Goal: Transaction & Acquisition: Purchase product/service

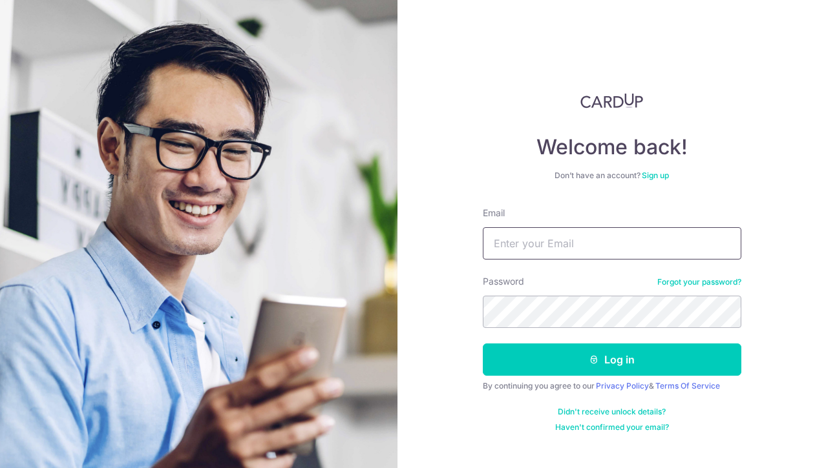
click at [540, 249] on input "Email" at bounding box center [612, 243] width 258 height 32
click at [557, 257] on input "Email" at bounding box center [612, 243] width 258 height 32
type input "emielvdw@icloud.com"
click at [483, 344] on button "Log in" at bounding box center [612, 360] width 258 height 32
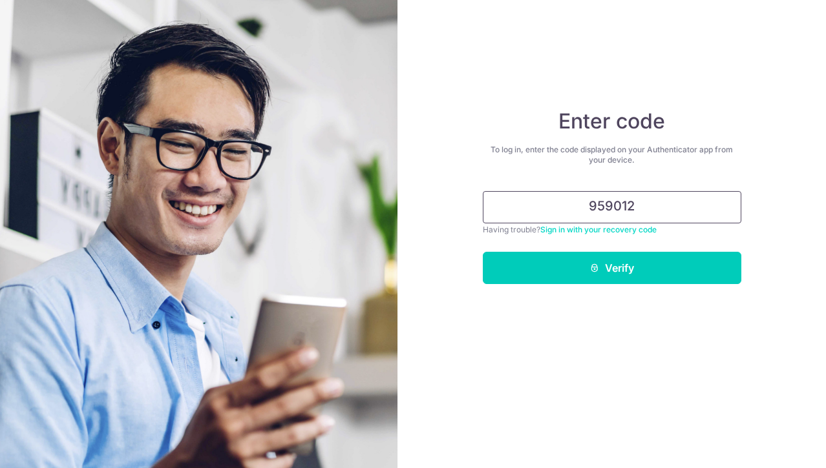
type input "959012"
click at [483, 252] on button "Verify" at bounding box center [612, 268] width 258 height 32
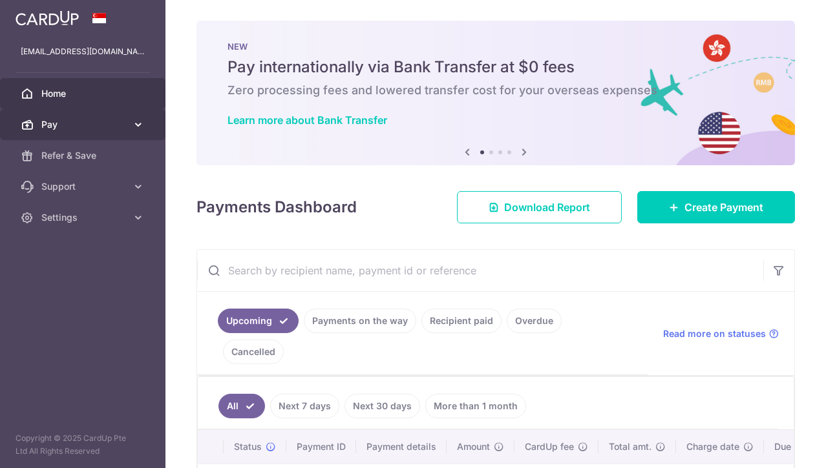
click at [133, 123] on icon at bounding box center [138, 124] width 13 height 13
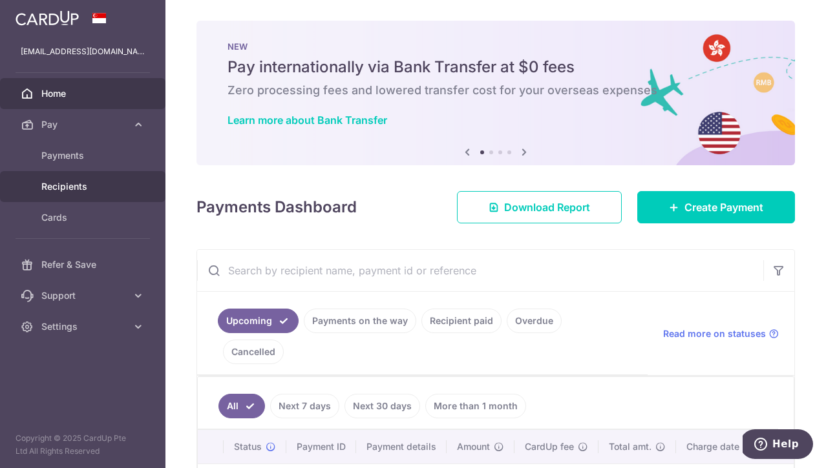
click at [94, 177] on link "Recipients" at bounding box center [82, 186] width 165 height 31
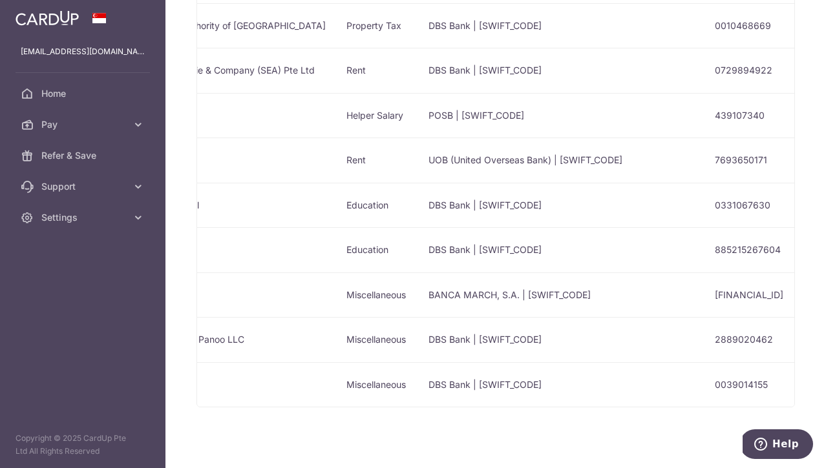
scroll to position [0, 414]
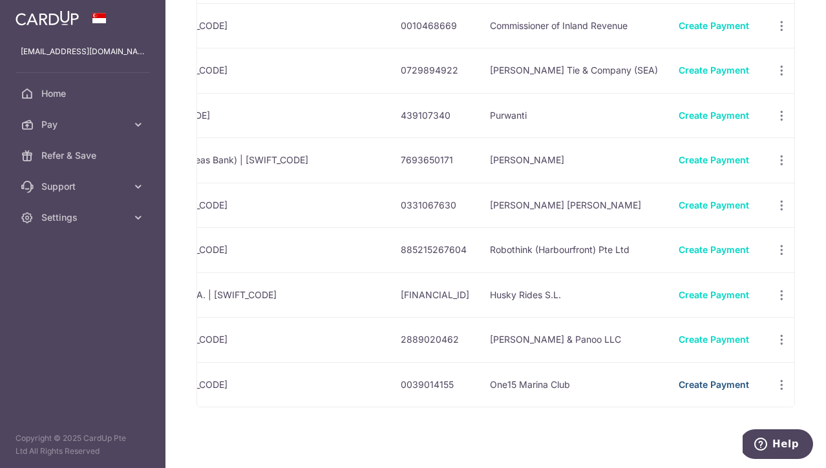
click at [697, 385] on link "Create Payment" at bounding box center [713, 384] width 70 height 11
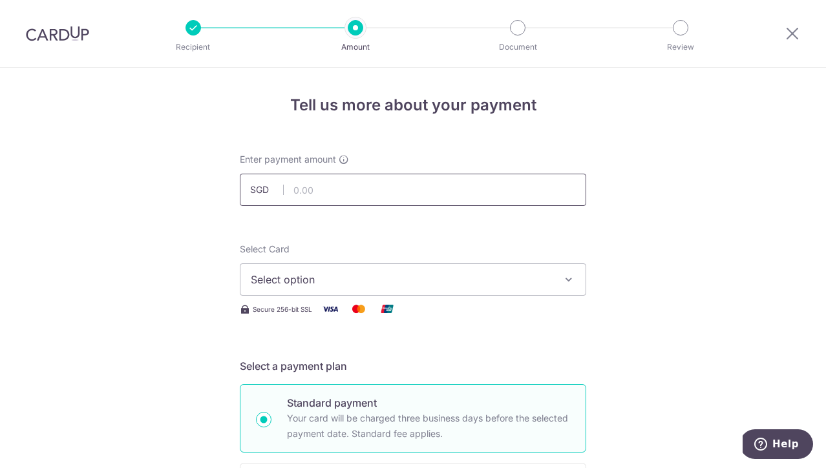
click at [364, 191] on input "text" at bounding box center [413, 190] width 346 height 32
type input "511.84"
click at [278, 288] on button "Select option" at bounding box center [413, 280] width 346 height 32
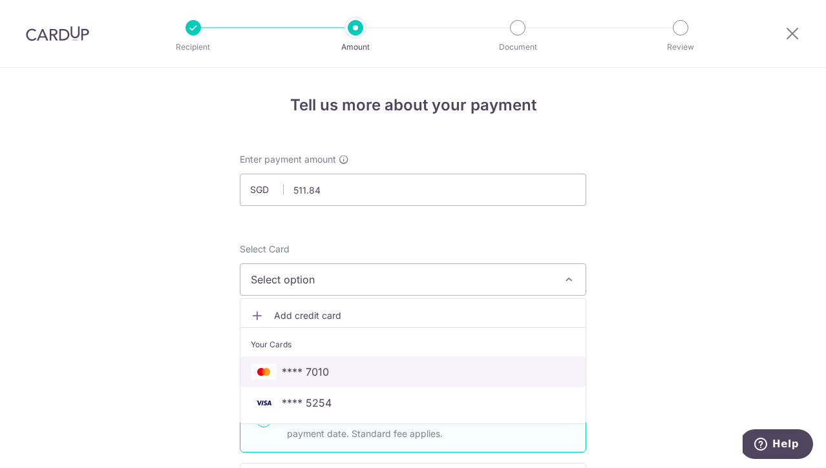
click at [299, 373] on span "**** 7010" at bounding box center [305, 372] width 47 height 16
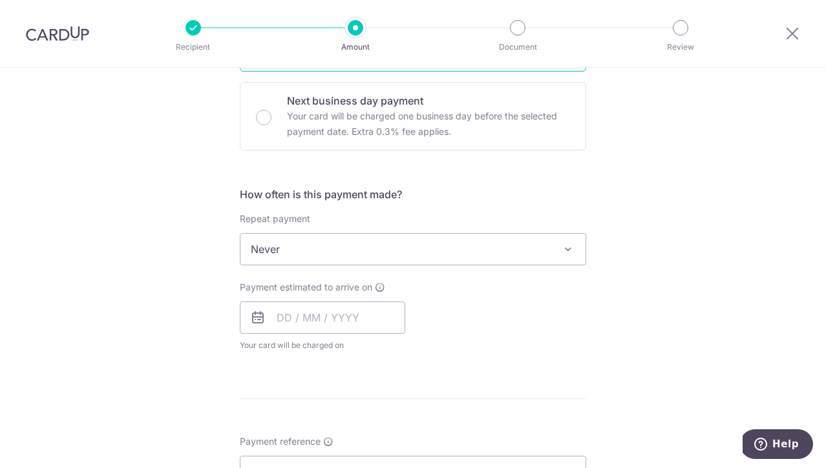
scroll to position [401, 0]
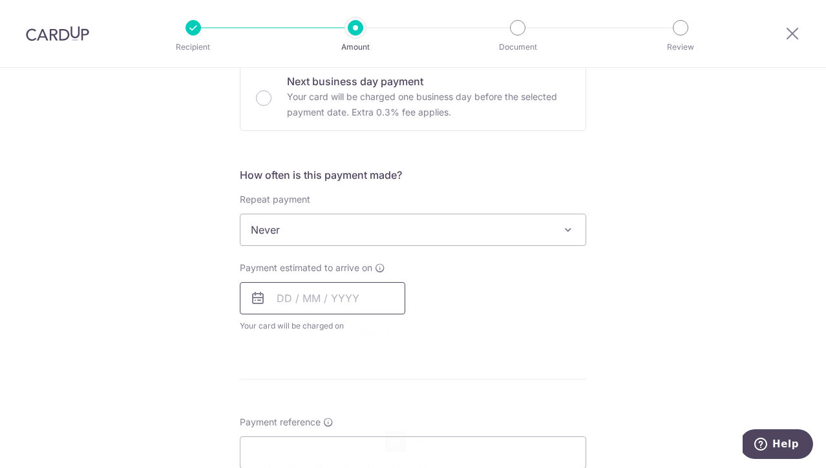
click at [284, 302] on input "text" at bounding box center [322, 298] width 165 height 32
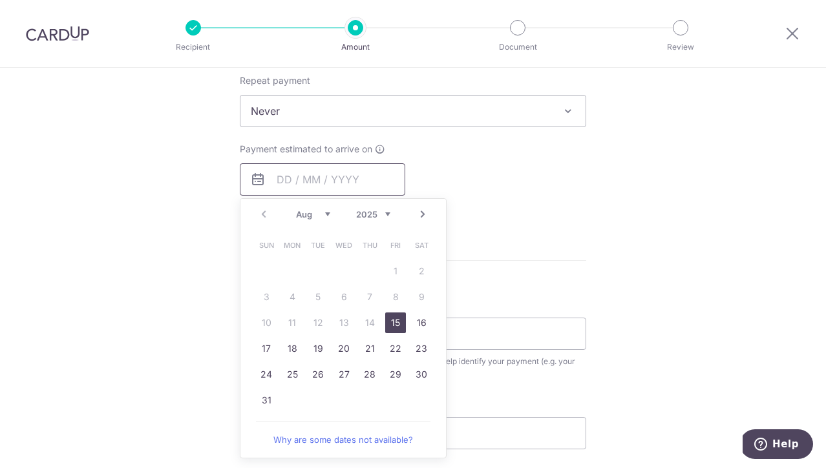
scroll to position [523, 0]
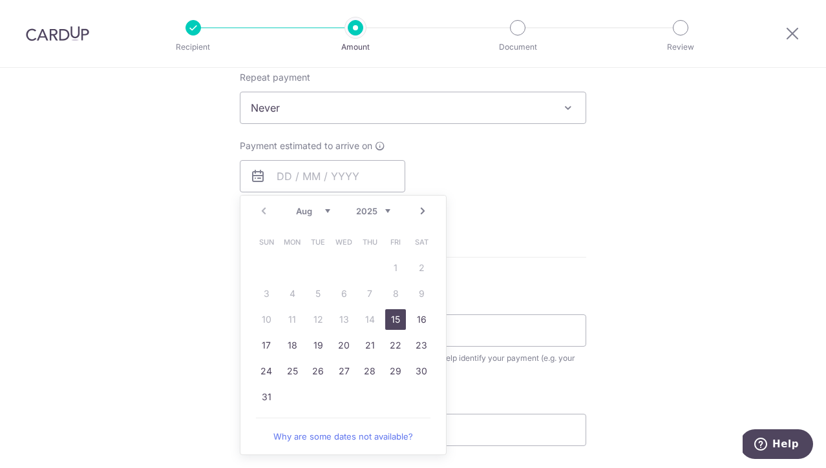
click at [397, 321] on link "15" at bounding box center [395, 319] width 21 height 21
type input "[DATE]"
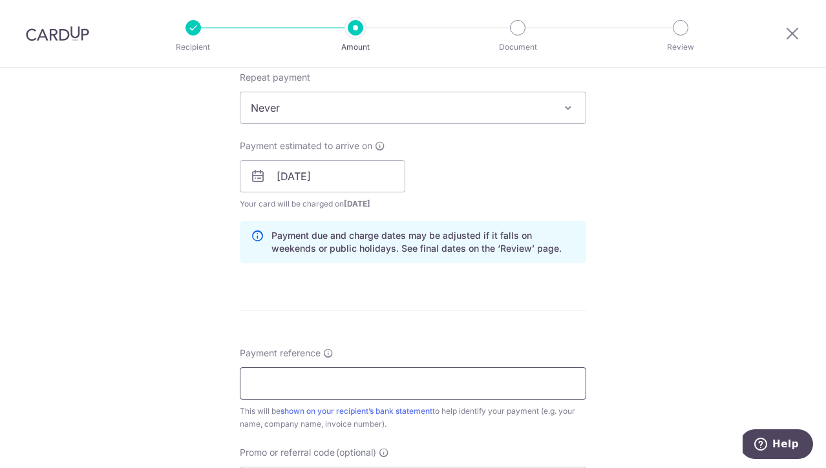
click at [343, 386] on input "Payment reference" at bounding box center [413, 384] width 346 height 32
click at [297, 379] on input "Payment reference" at bounding box center [413, 384] width 346 height 32
click at [154, 392] on div "Tell us more about your payment Enter payment amount SGD 511.84 511.84 Select C…" at bounding box center [413, 156] width 826 height 1222
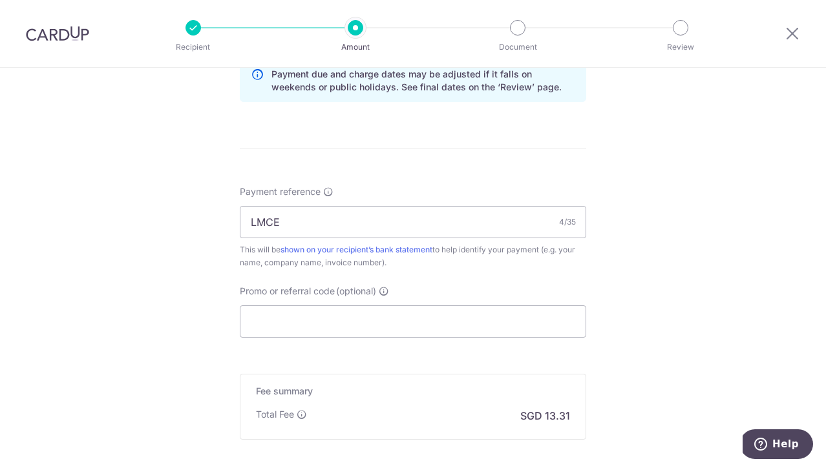
scroll to position [686, 0]
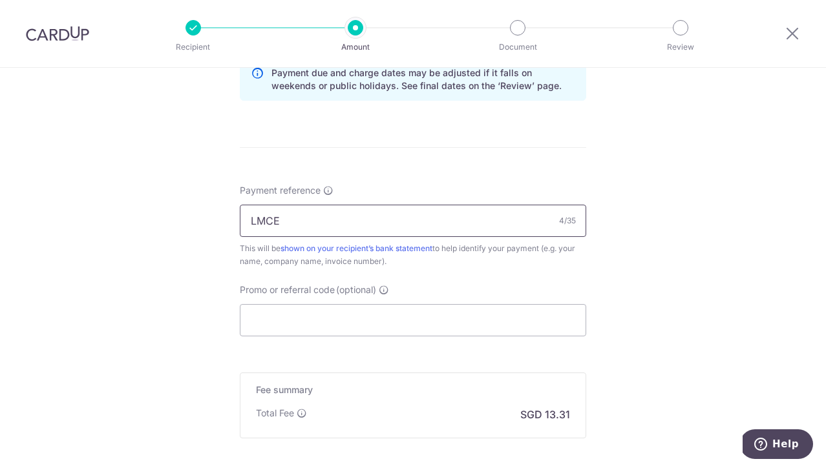
click at [307, 227] on input "LMCE" at bounding box center [413, 221] width 346 height 32
type input "LMCE1276"
click at [275, 332] on input "Promo or referral code (optional)" at bounding box center [413, 320] width 346 height 32
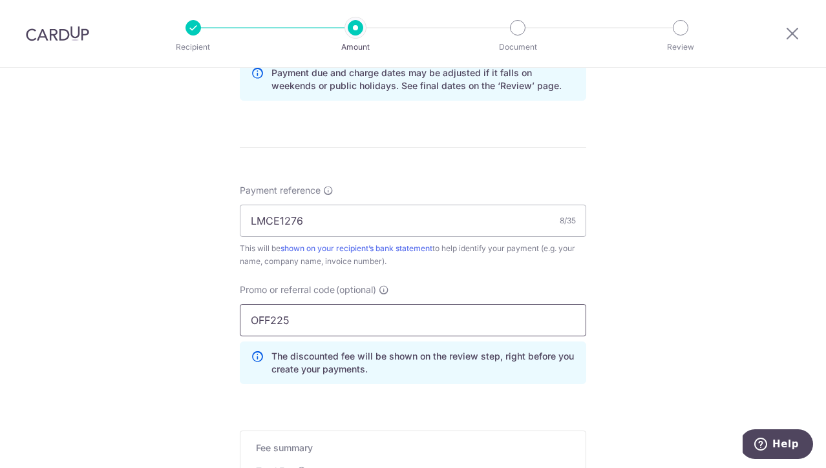
type input "OFF225"
click at [137, 371] on div "Tell us more about your payment Enter payment amount SGD 511.84 511.84 Select C…" at bounding box center [413, 22] width 826 height 1280
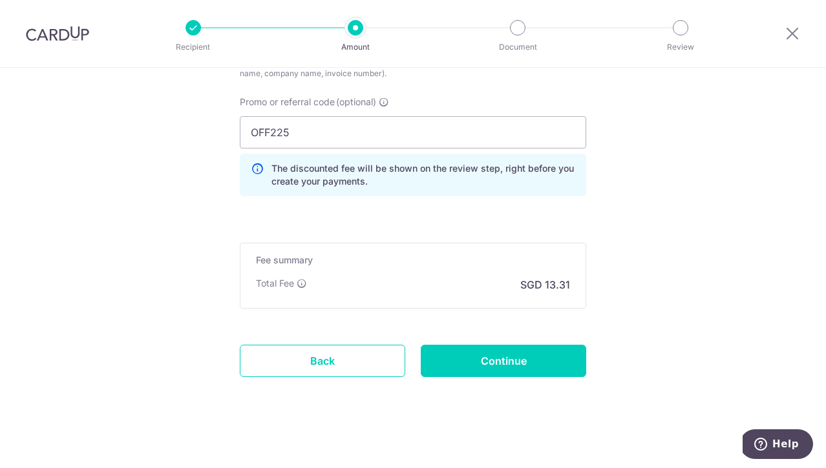
scroll to position [875, 0]
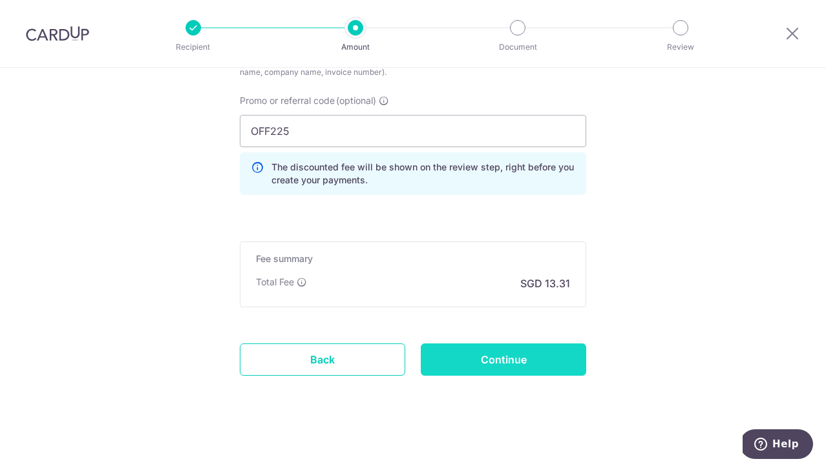
click at [493, 364] on input "Continue" at bounding box center [503, 360] width 165 height 32
type input "Create Schedule"
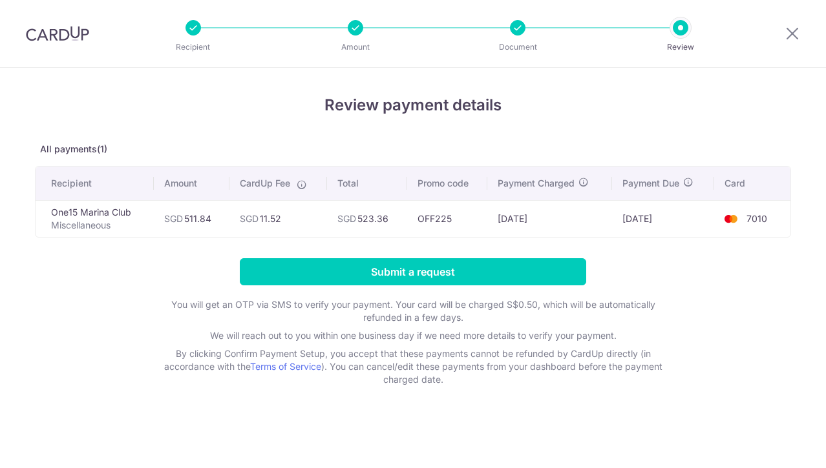
click at [437, 273] on input "Submit a request" at bounding box center [413, 271] width 346 height 27
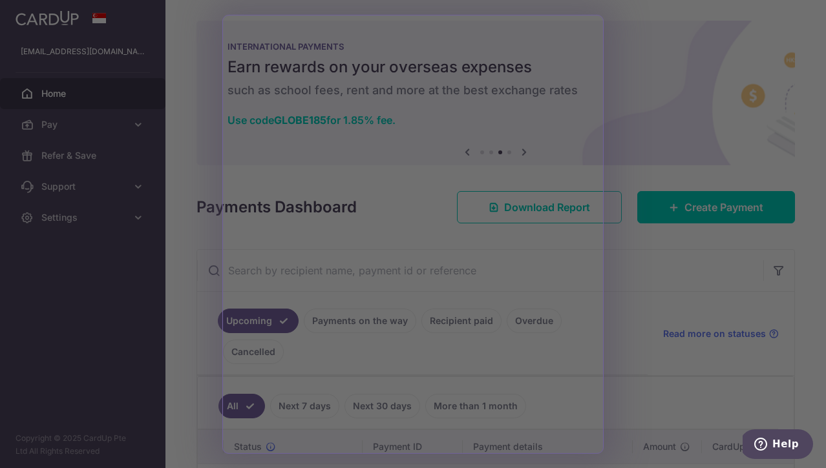
click at [205, 168] on div at bounding box center [417, 236] width 834 height 473
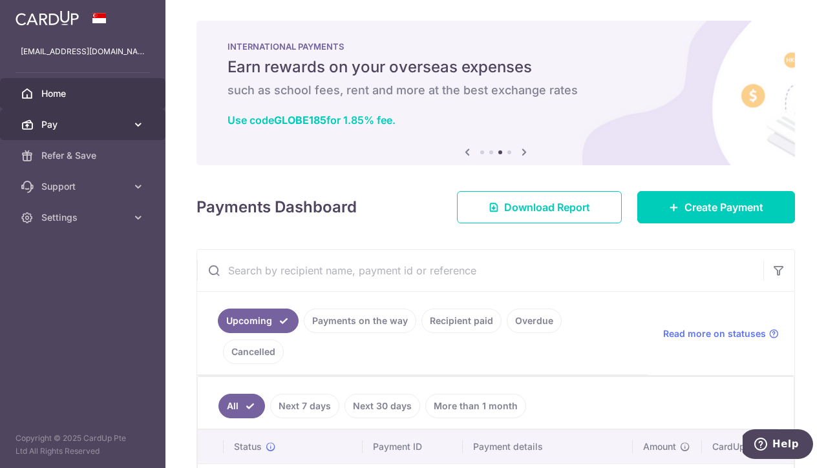
click at [88, 131] on span "Pay" at bounding box center [83, 124] width 85 height 13
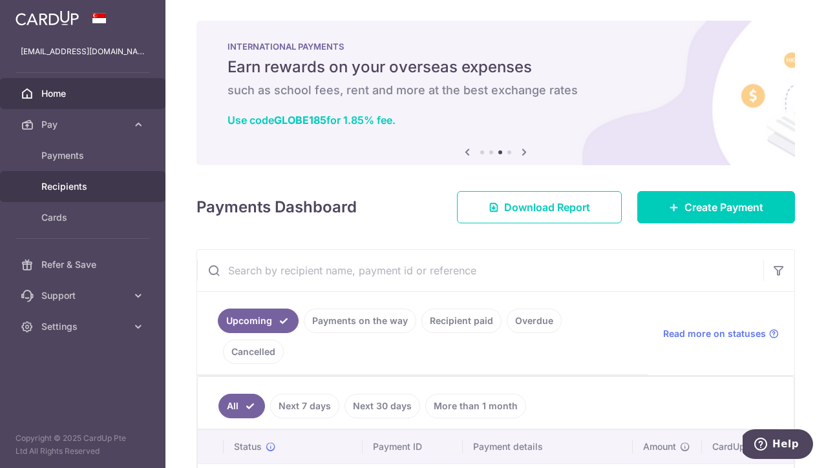
click at [79, 185] on span "Recipients" at bounding box center [83, 186] width 85 height 13
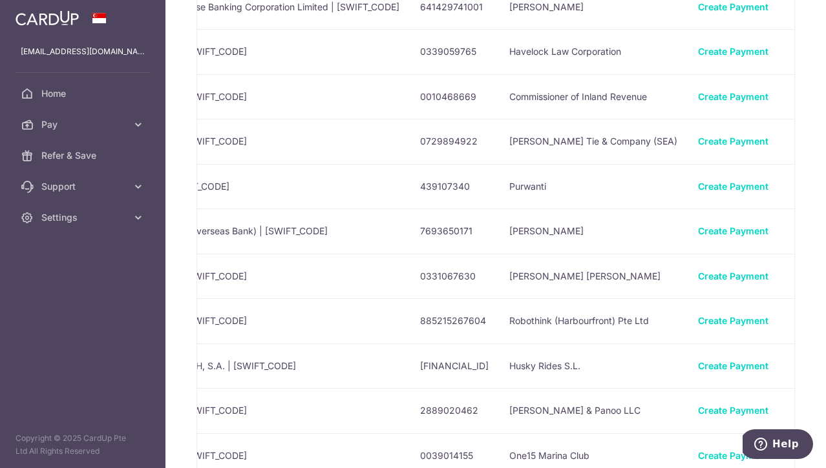
scroll to position [0, 414]
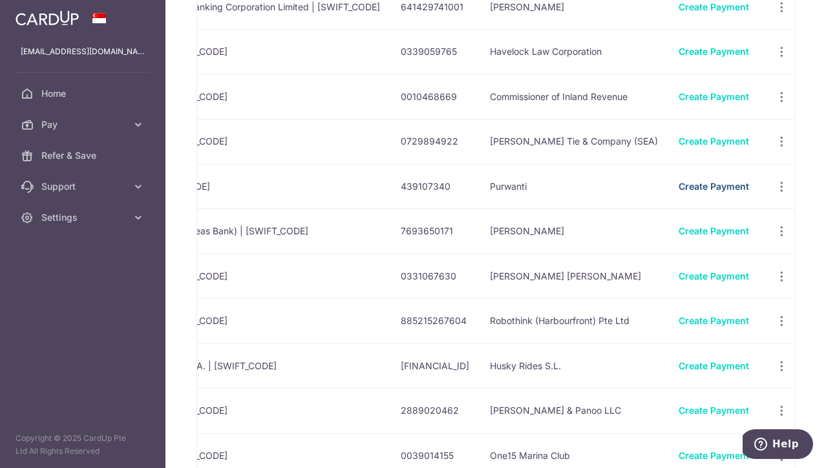
click at [706, 189] on link "Create Payment" at bounding box center [713, 186] width 70 height 11
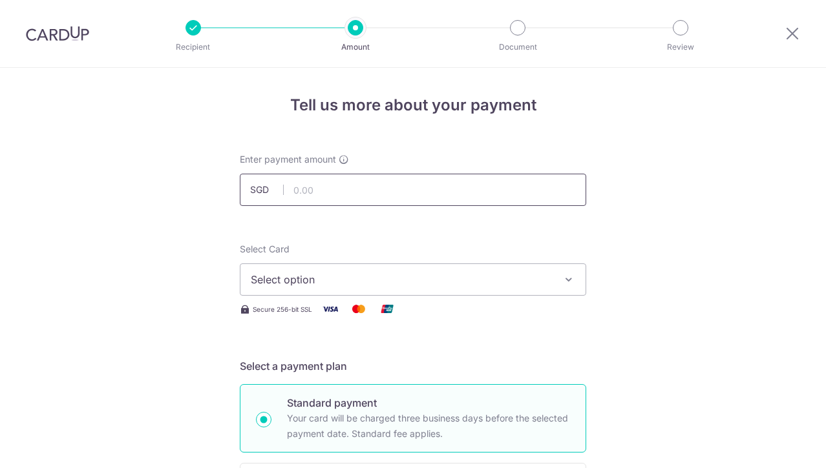
click at [340, 189] on input "text" at bounding box center [413, 190] width 346 height 32
type input "800.00"
click at [331, 275] on span "Select option" at bounding box center [401, 280] width 301 height 16
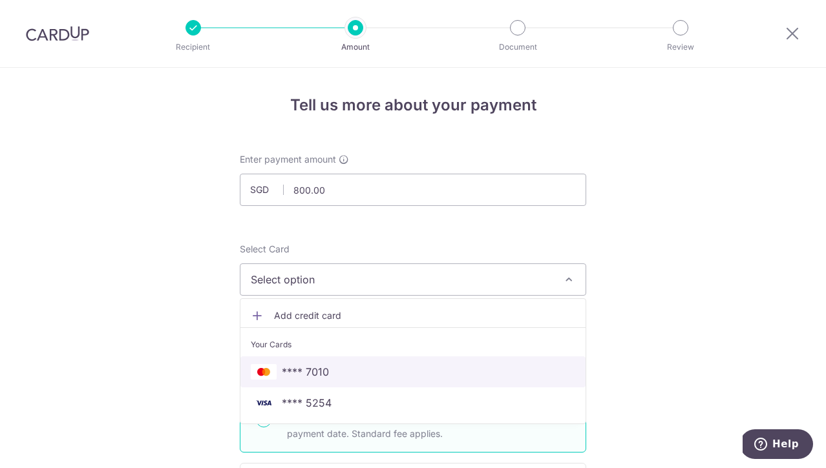
click at [311, 376] on span "**** 7010" at bounding box center [305, 372] width 47 height 16
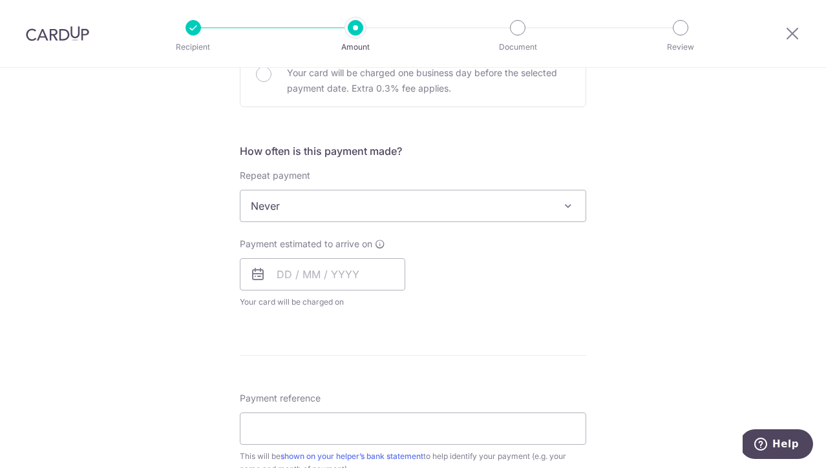
scroll to position [425, 0]
click at [287, 275] on input "text" at bounding box center [322, 274] width 165 height 32
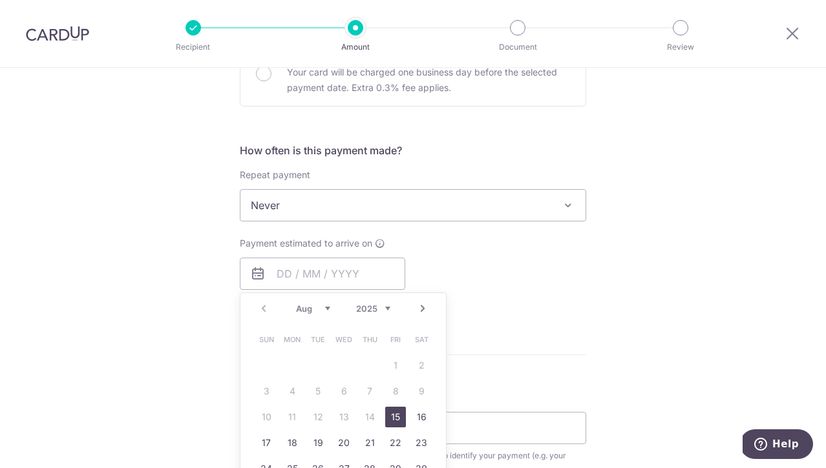
click at [395, 412] on link "15" at bounding box center [395, 417] width 21 height 21
type input "15/08/2025"
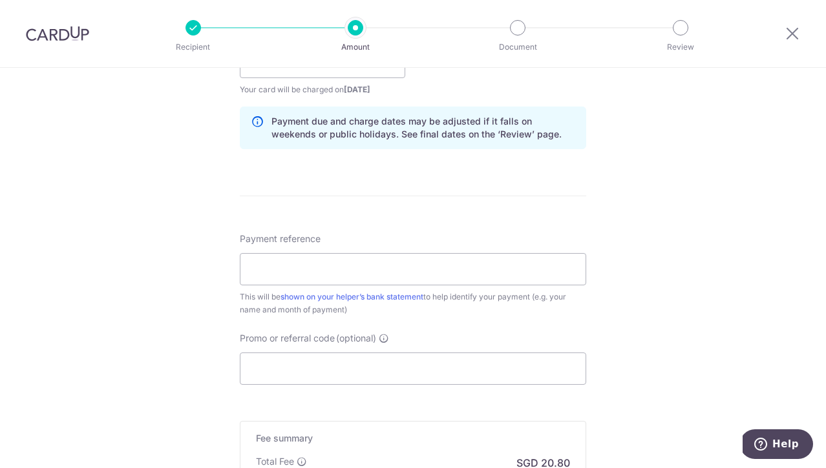
scroll to position [669, 0]
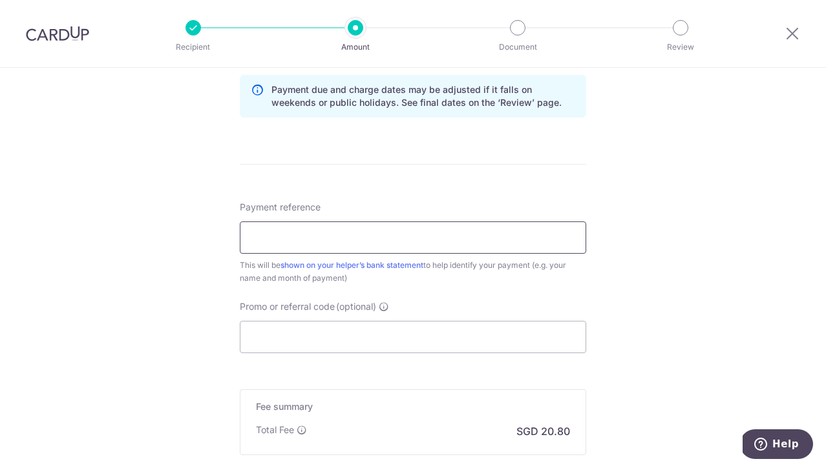
click at [326, 244] on input "Payment reference" at bounding box center [413, 238] width 346 height 32
type input "Salary"
click at [323, 335] on input "Promo or referral code (optional)" at bounding box center [413, 337] width 346 height 32
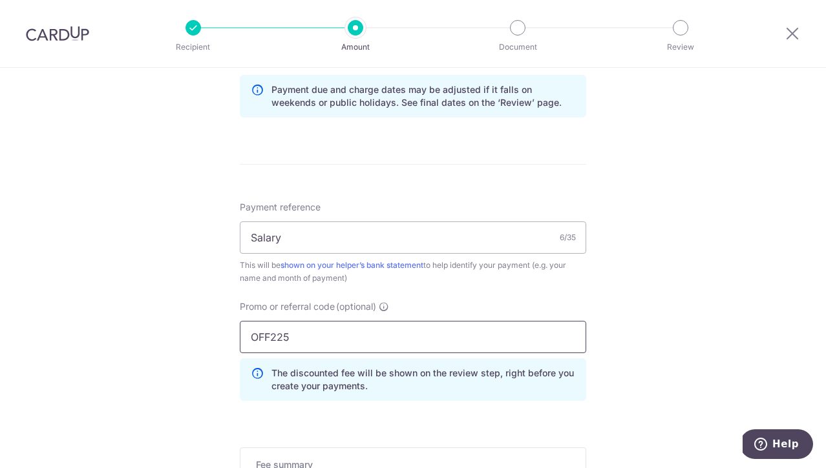
type input "OFF225"
click at [192, 364] on div "Tell us more about your payment Enter payment amount SGD 800.00 800.00 Select C…" at bounding box center [413, 39] width 826 height 1280
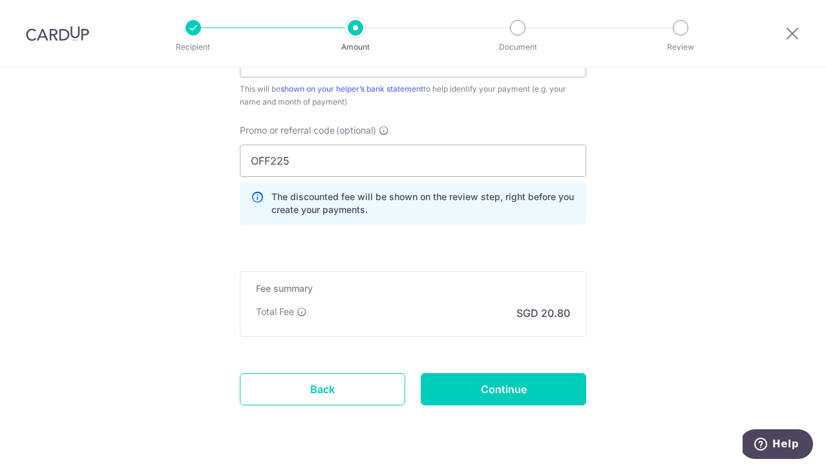
scroll to position [849, 0]
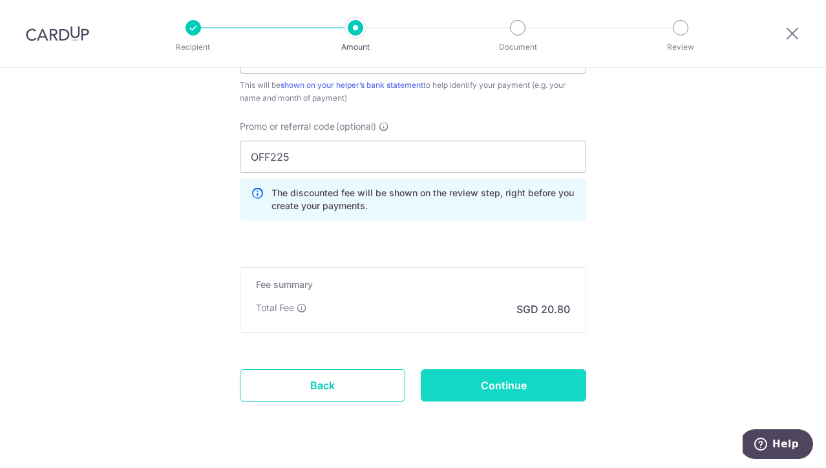
click at [490, 395] on input "Continue" at bounding box center [503, 386] width 165 height 32
type input "Create Schedule"
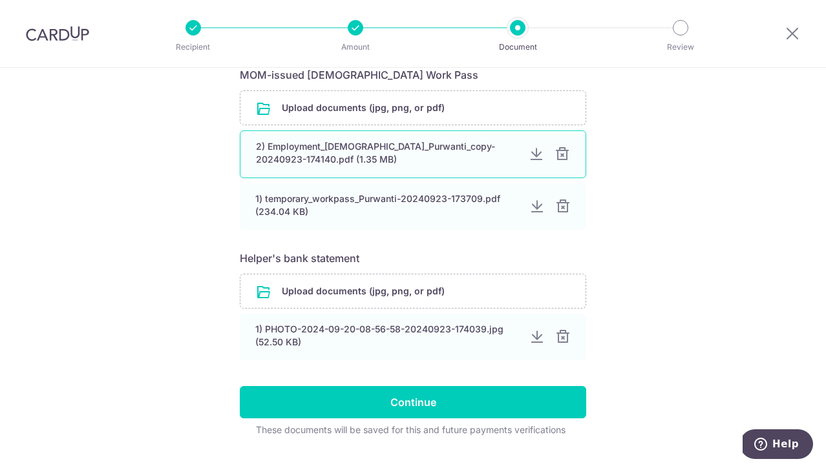
scroll to position [660, 0]
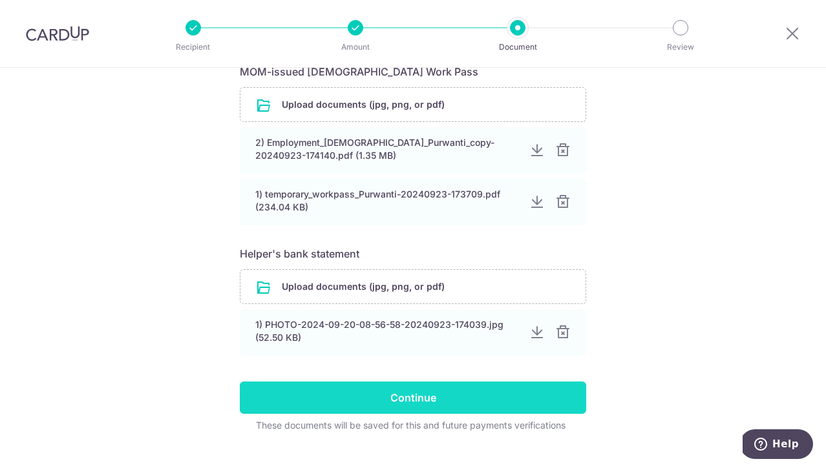
click at [437, 398] on input "Continue" at bounding box center [413, 398] width 346 height 32
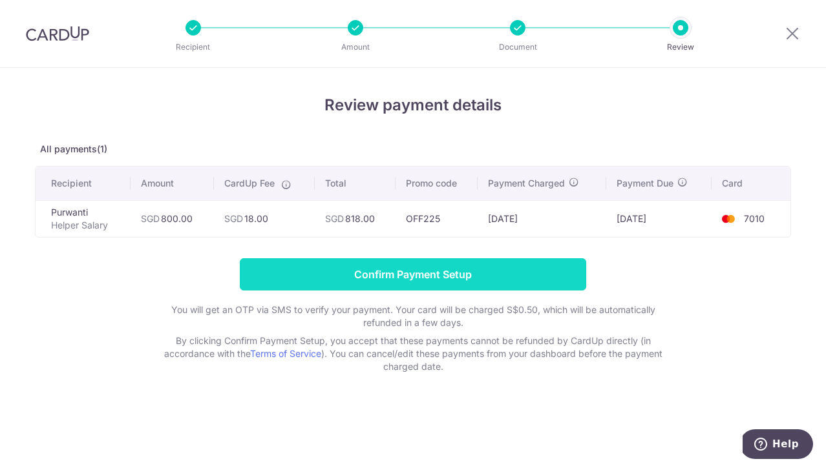
click at [322, 271] on input "Confirm Payment Setup" at bounding box center [413, 274] width 346 height 32
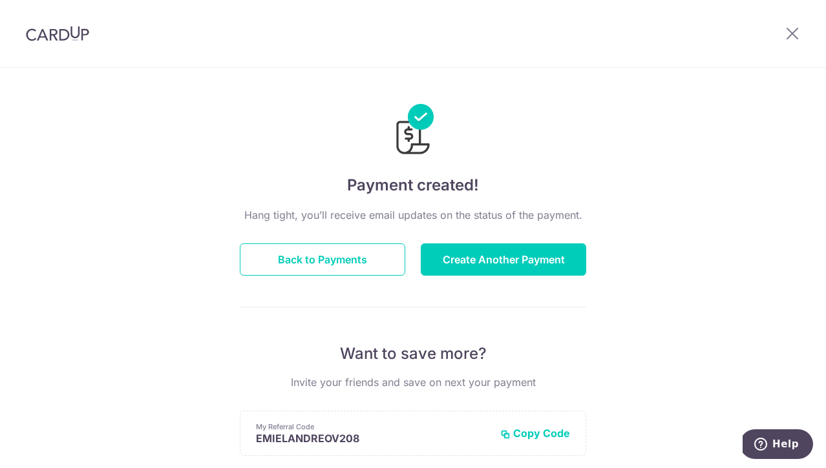
click at [50, 30] on img at bounding box center [57, 34] width 63 height 16
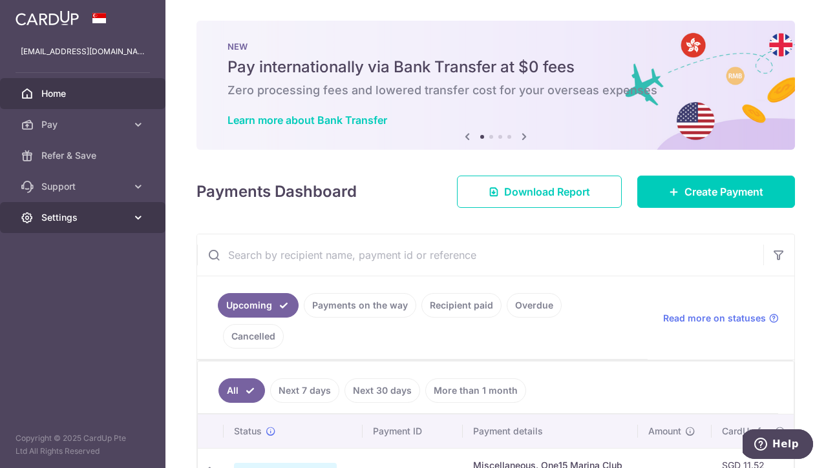
click at [62, 229] on link "Settings" at bounding box center [82, 217] width 165 height 31
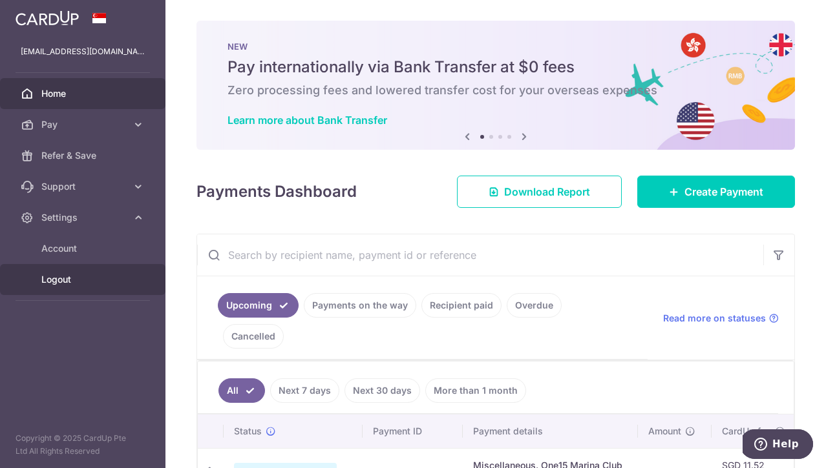
click at [59, 282] on span "Logout" at bounding box center [83, 279] width 85 height 13
